Goal: Navigation & Orientation: Find specific page/section

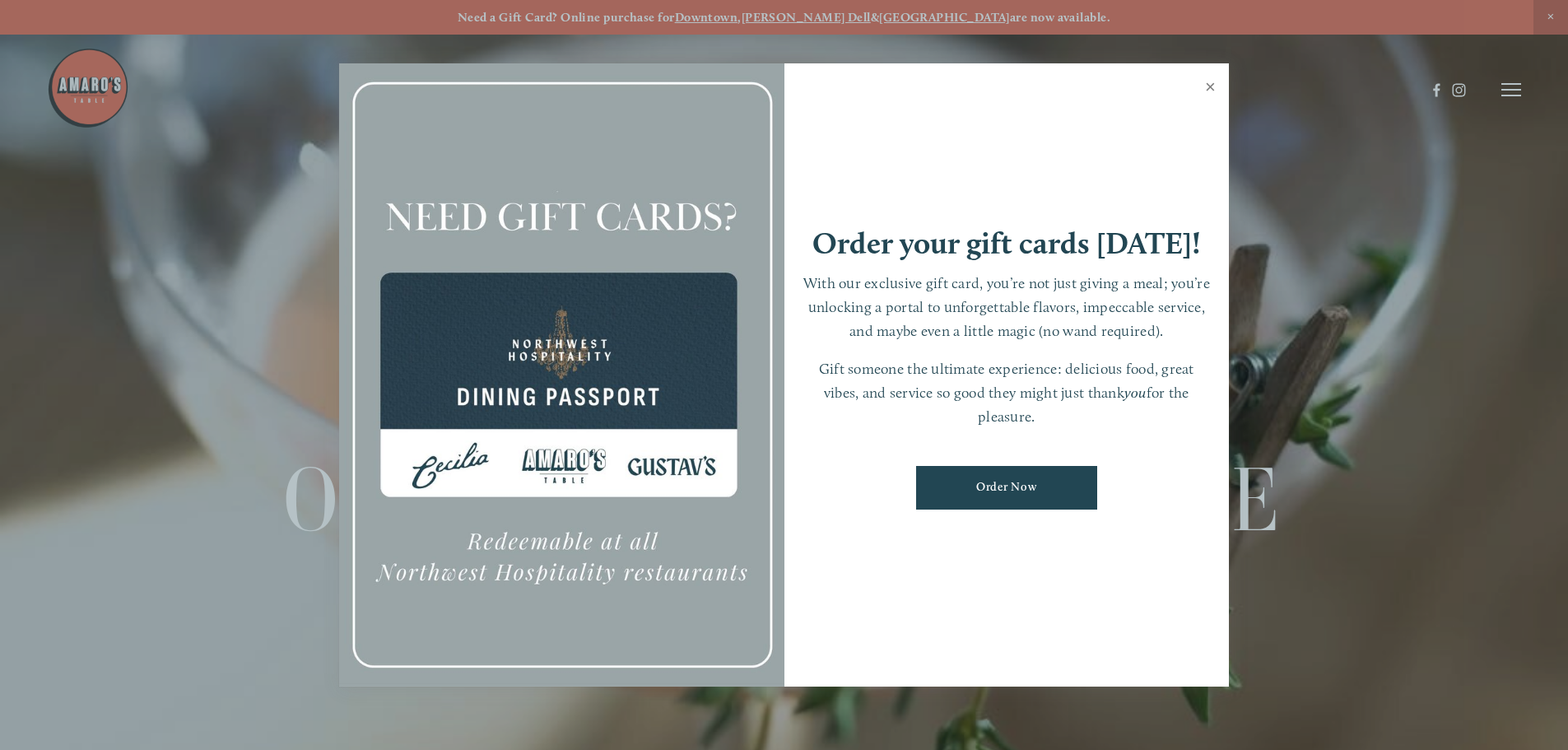
click at [1212, 89] on link "Close" at bounding box center [1211, 89] width 32 height 46
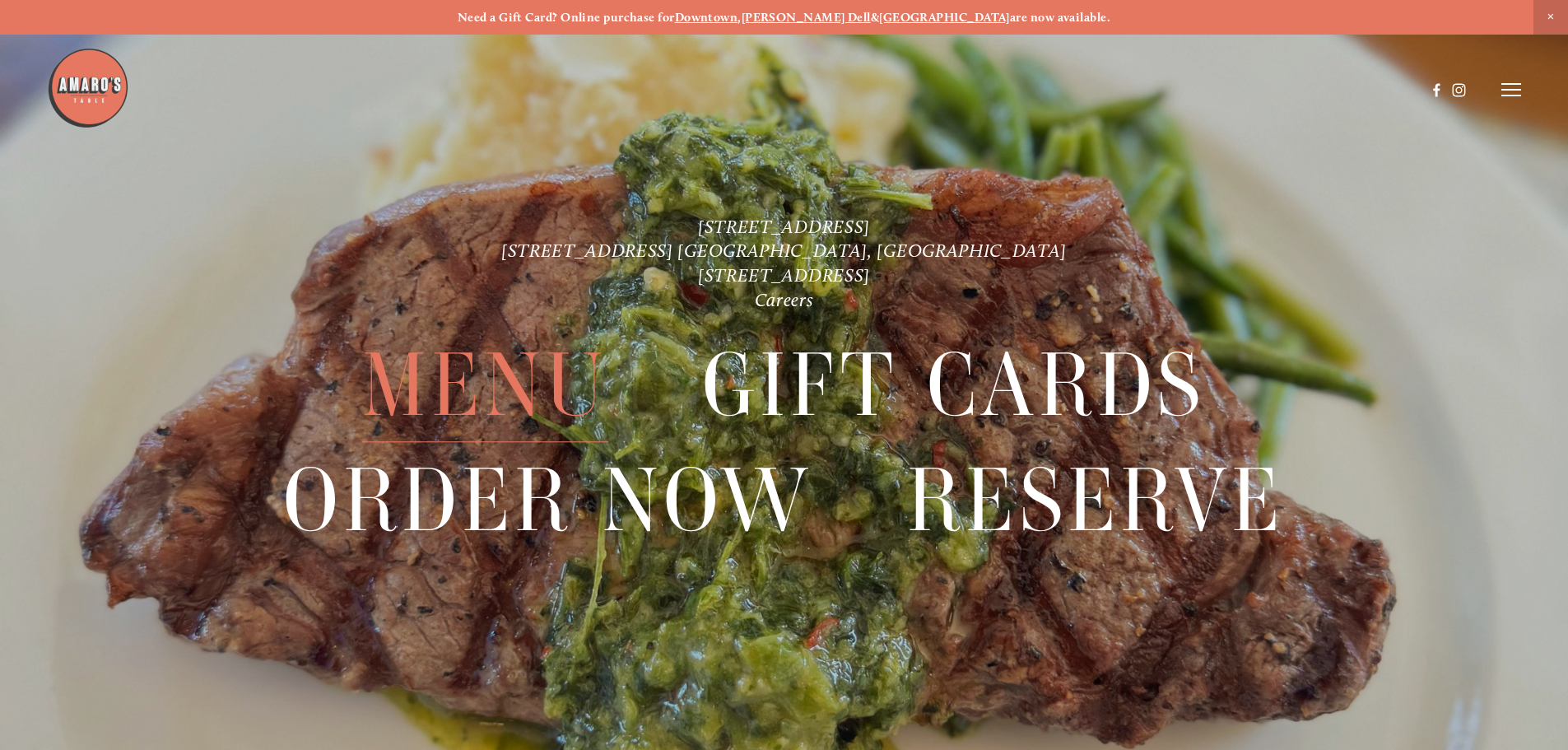
click at [488, 371] on span "Menu" at bounding box center [484, 386] width 245 height 114
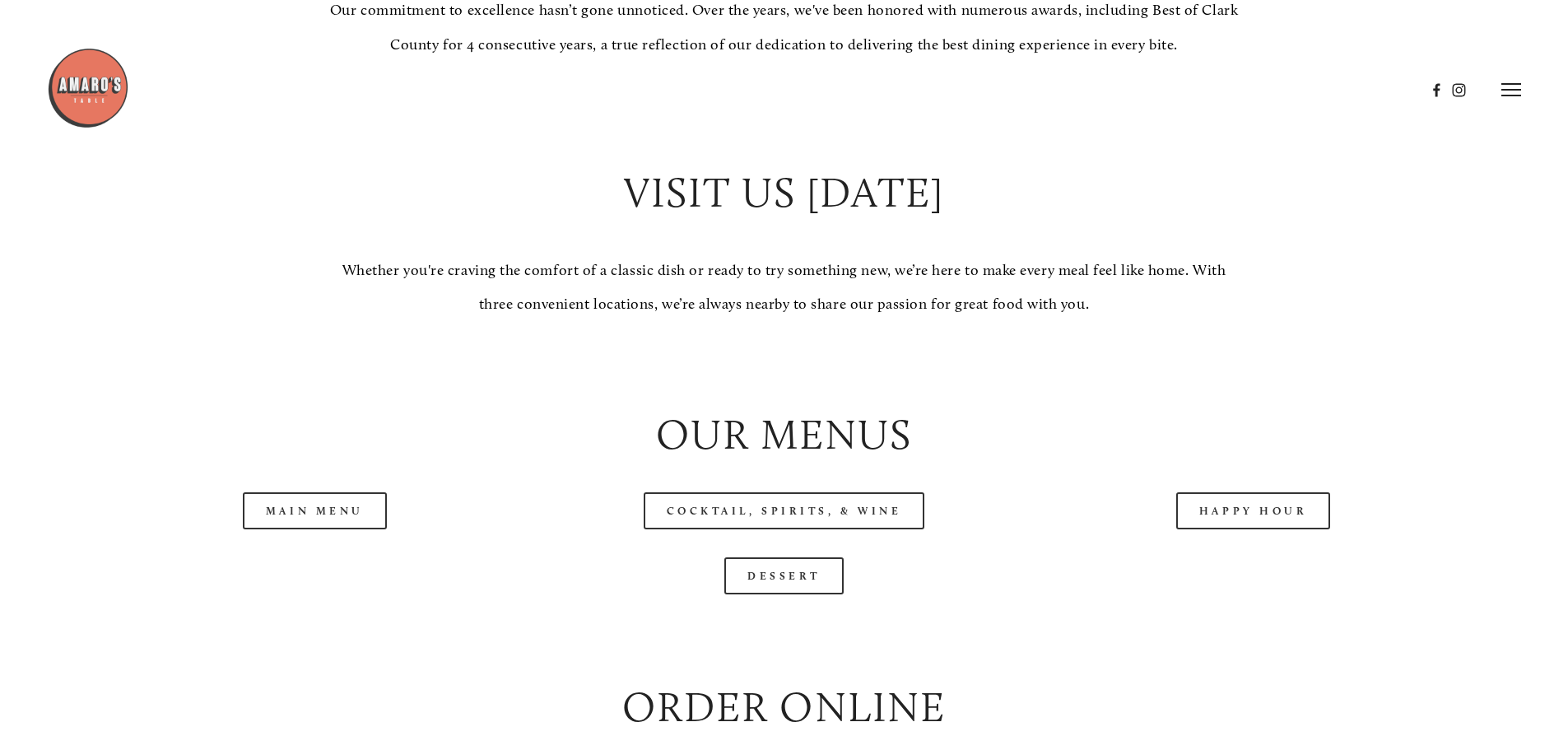
scroll to position [1482, 0]
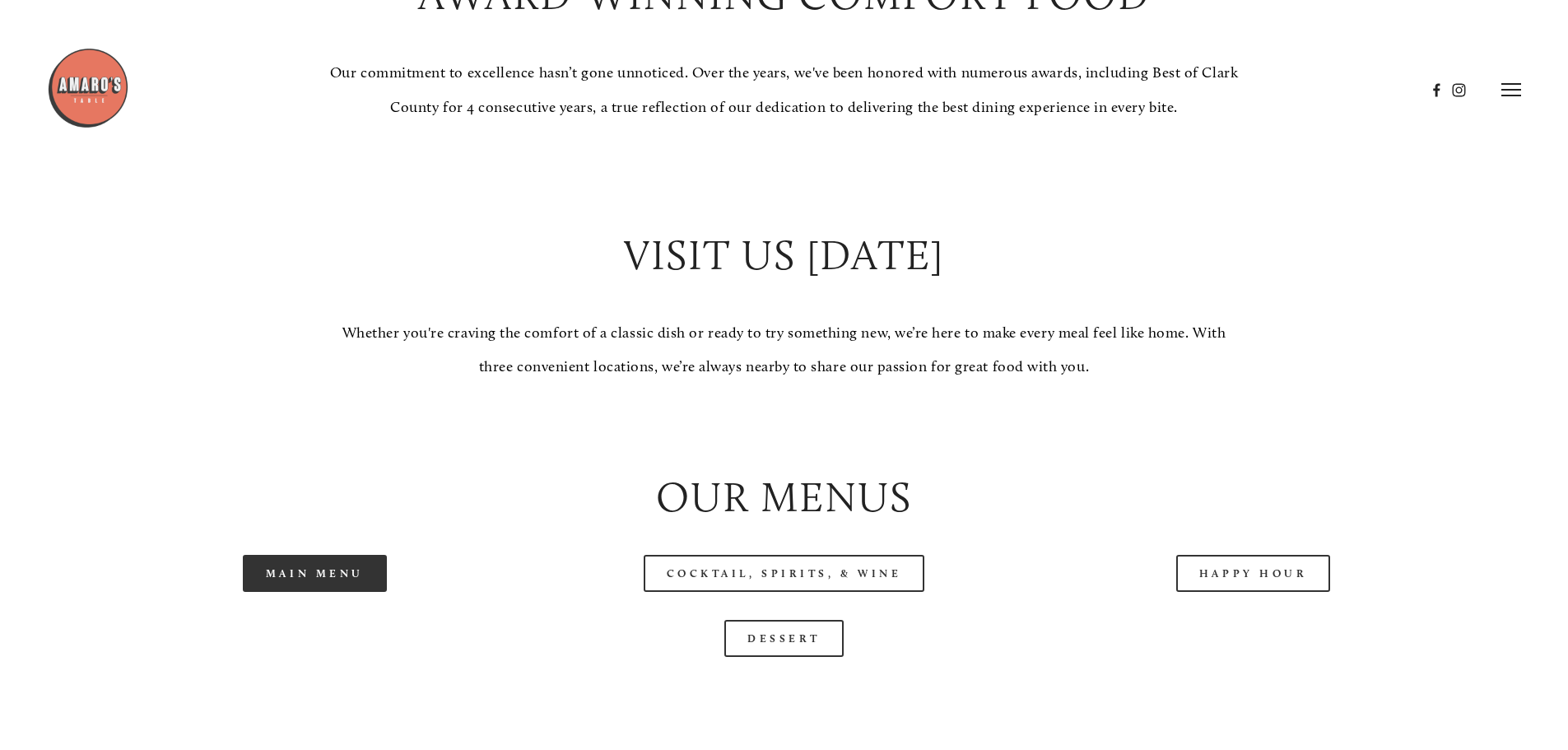
click at [319, 592] on link "Main Menu" at bounding box center [314, 574] width 144 height 37
